Goal: Navigation & Orientation: Find specific page/section

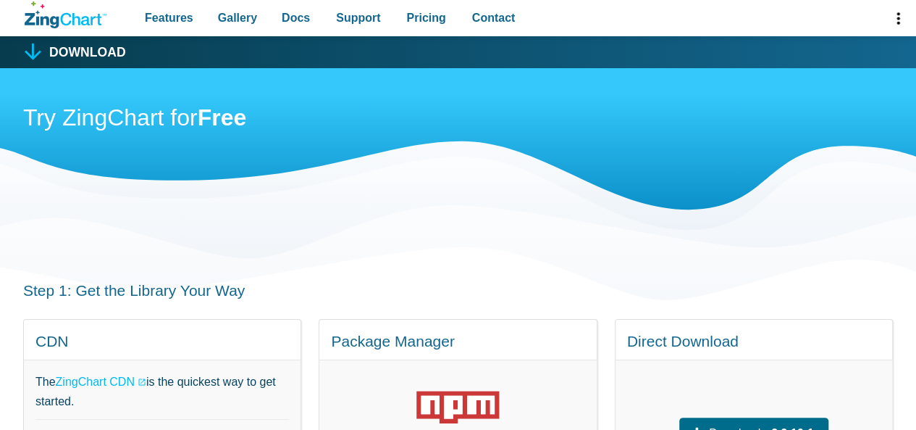
click at [72, 14] on icon "ZingChart Logo. Click to return to the homepage" at bounding box center [80, 19] width 41 height 12
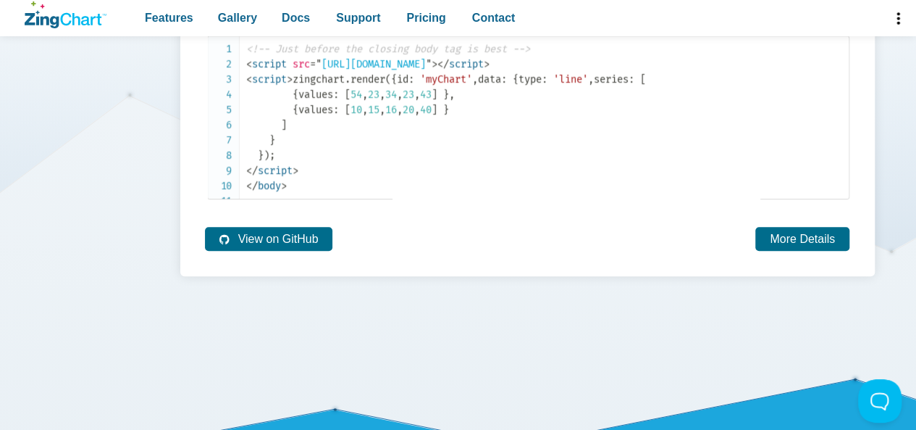
scroll to position [3260, 0]
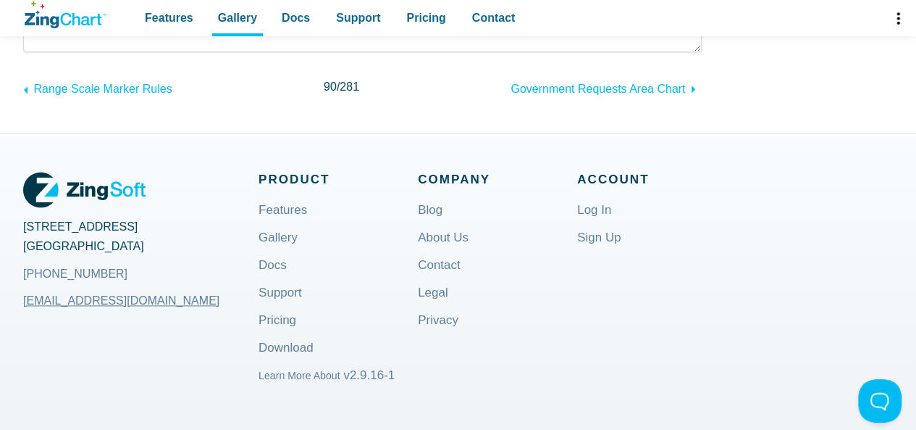
scroll to position [797, 0]
